Goal: Information Seeking & Learning: Learn about a topic

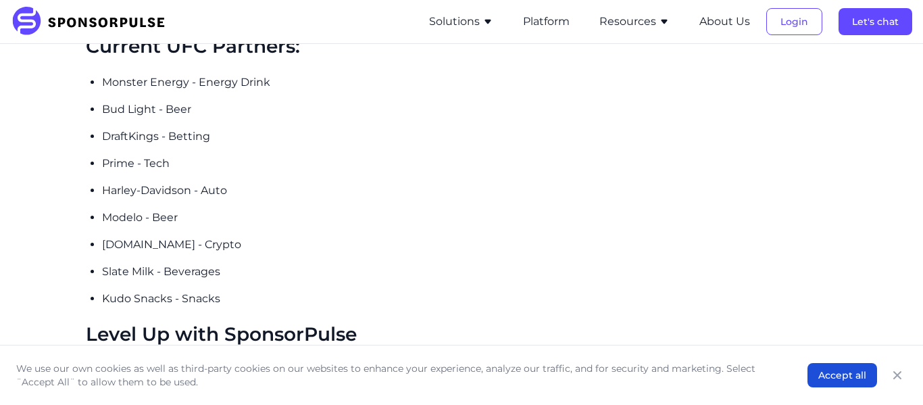
scroll to position [2004, 0]
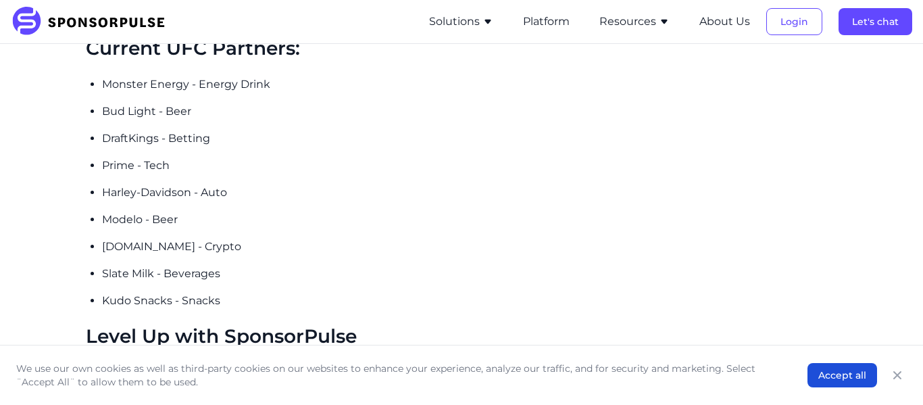
click at [143, 130] on p "DraftKings - Betting" at bounding box center [374, 138] width 545 height 16
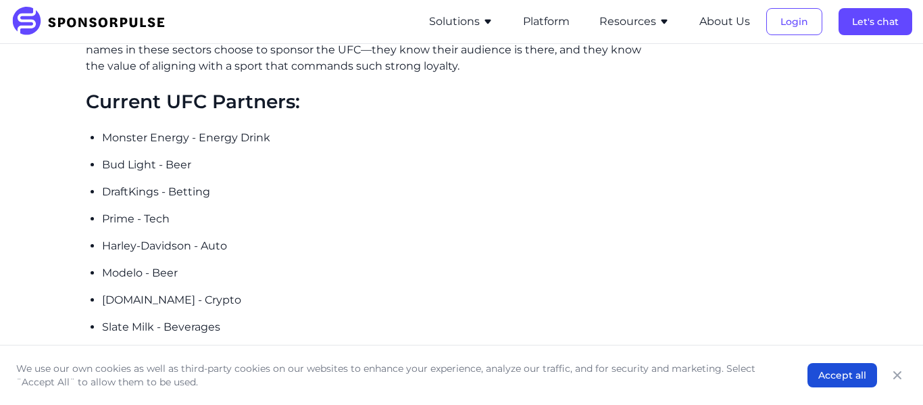
scroll to position [1953, 0]
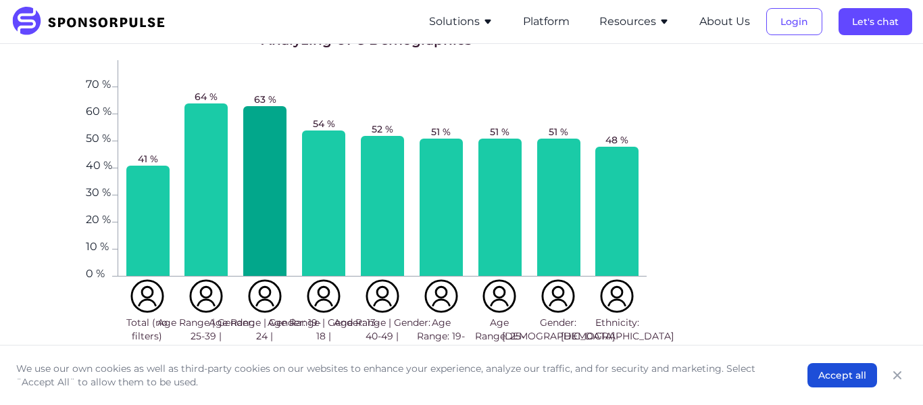
scroll to position [1470, 0]
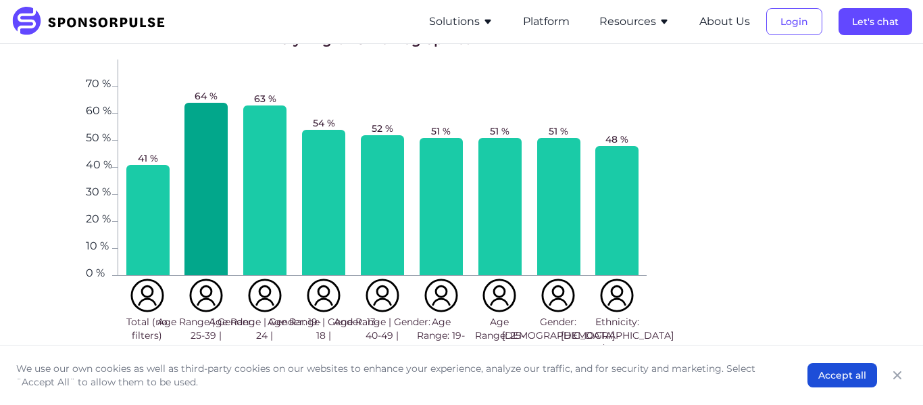
click at [212, 228] on div at bounding box center [206, 189] width 43 height 172
click at [207, 216] on div at bounding box center [206, 189] width 43 height 172
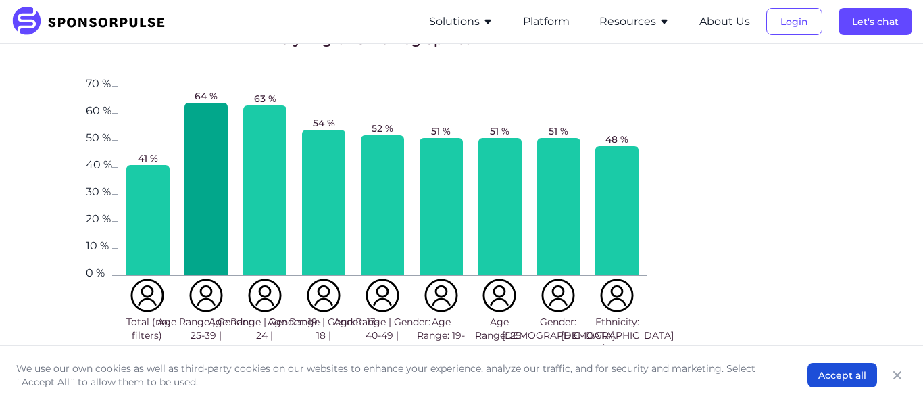
click at [202, 278] on img at bounding box center [206, 295] width 34 height 34
click at [210, 176] on div at bounding box center [206, 189] width 43 height 172
